Goal: Task Accomplishment & Management: Manage account settings

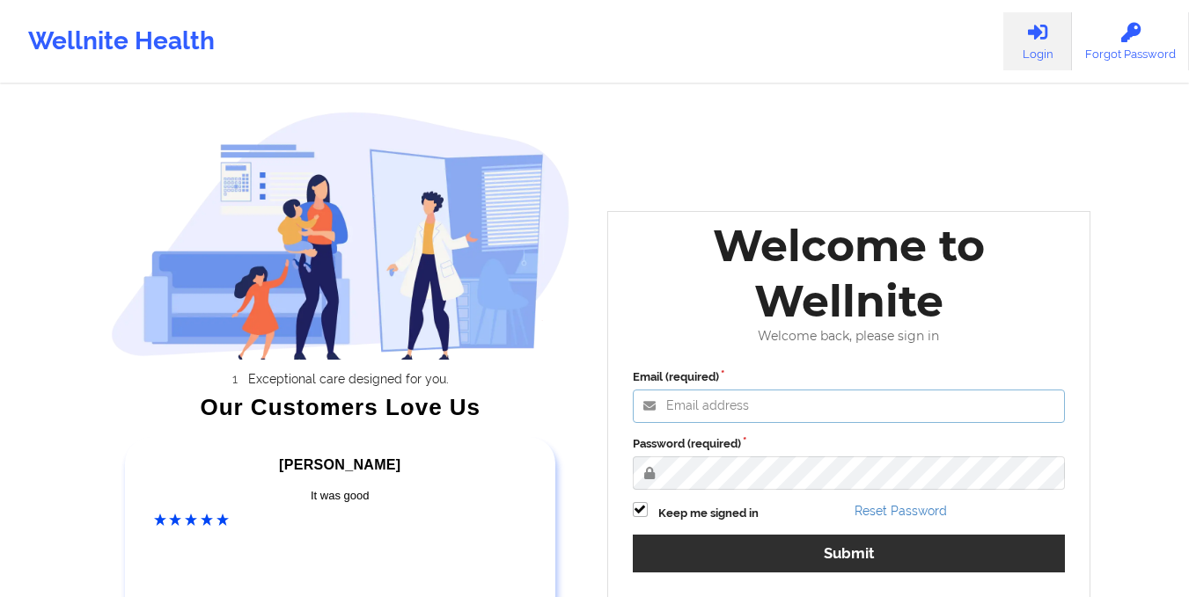
type input "[EMAIL_ADDRESS][DOMAIN_NAME]"
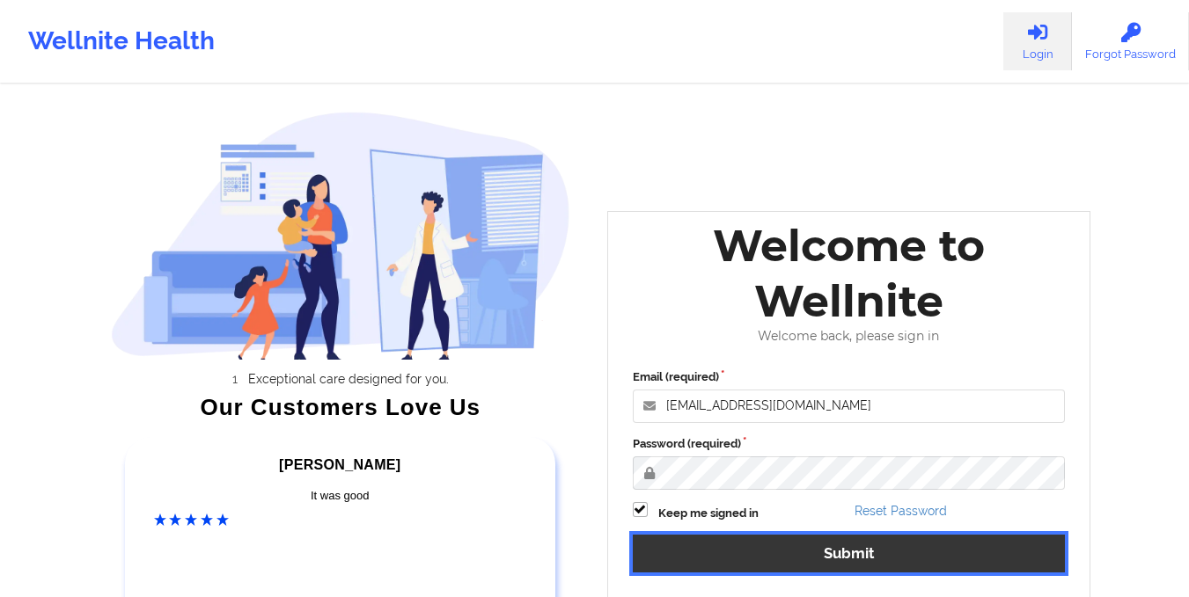
click at [853, 557] on button "Submit" at bounding box center [849, 554] width 433 height 38
